Goal: Navigation & Orientation: Find specific page/section

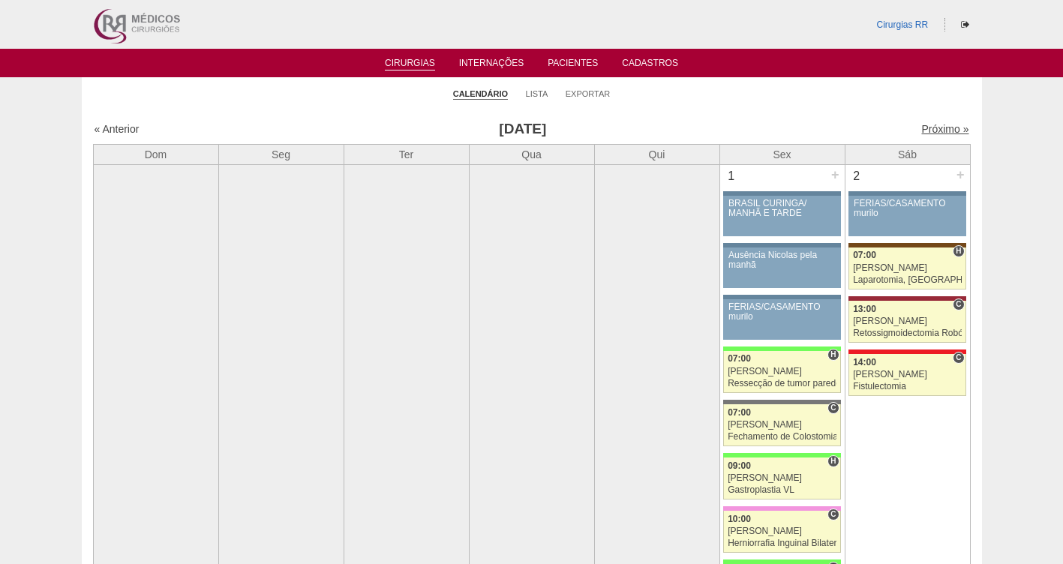
click at [921, 133] on link "Próximo »" at bounding box center [944, 129] width 47 height 12
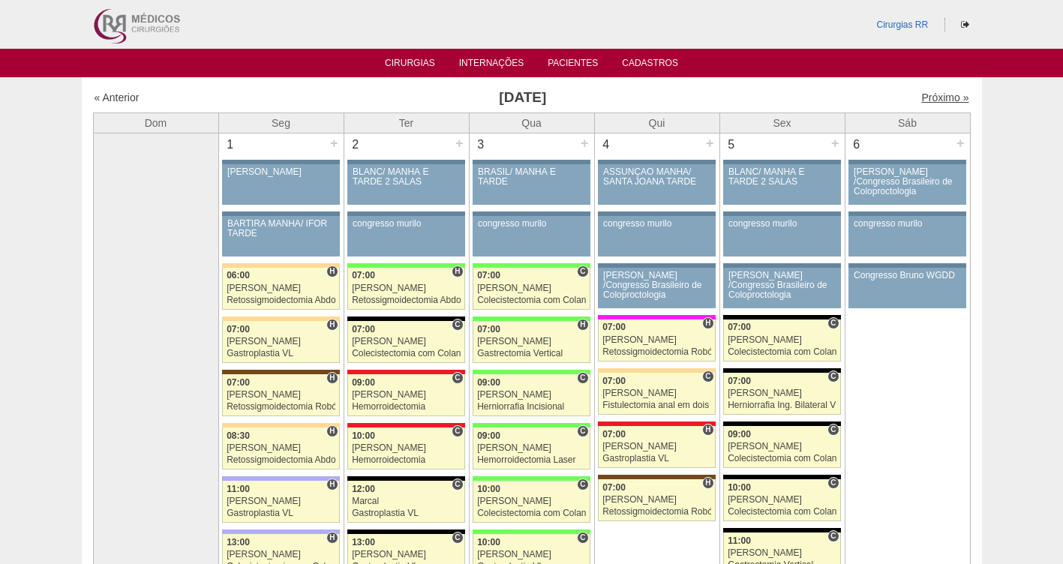
click at [932, 91] on link "Próximo »" at bounding box center [944, 97] width 47 height 12
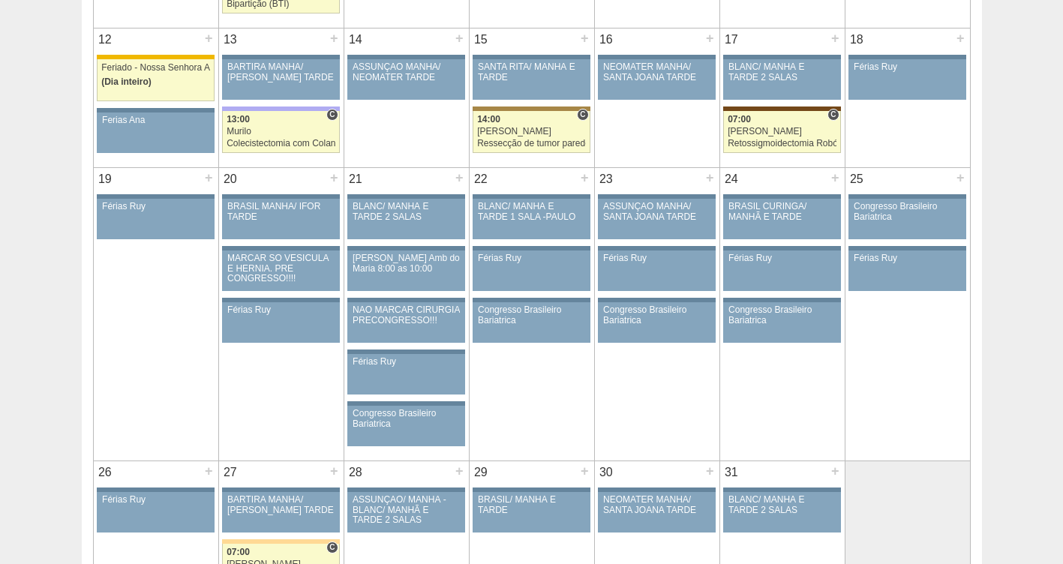
scroll to position [667, 0]
